Goal: Task Accomplishment & Management: Use online tool/utility

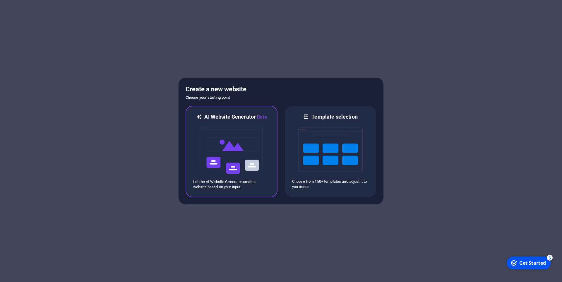
click at [253, 154] on img at bounding box center [231, 150] width 64 height 59
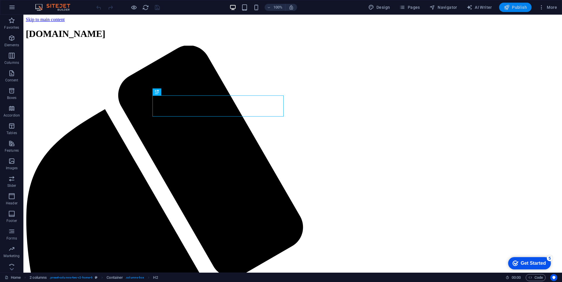
click at [505, 11] on button "Publish" at bounding box center [515, 7] width 32 height 9
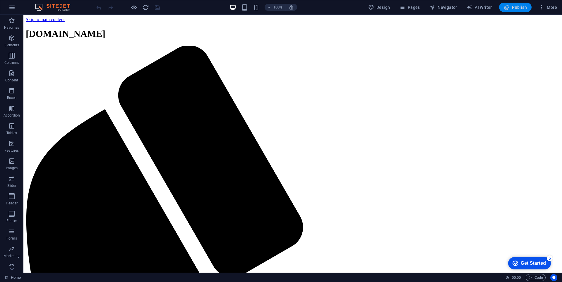
click at [510, 9] on span "Publish" at bounding box center [514, 7] width 23 height 6
